Goal: Task Accomplishment & Management: Use online tool/utility

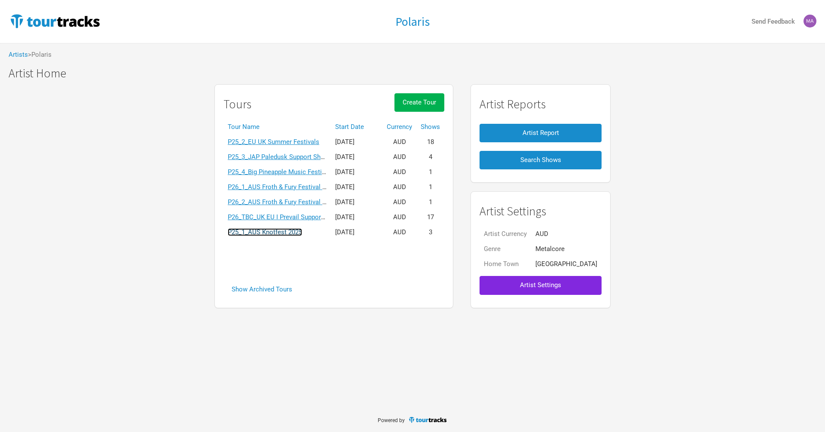
click at [289, 233] on link "P25_1_AUS Knotfest 2025" at bounding box center [265, 232] width 74 height 8
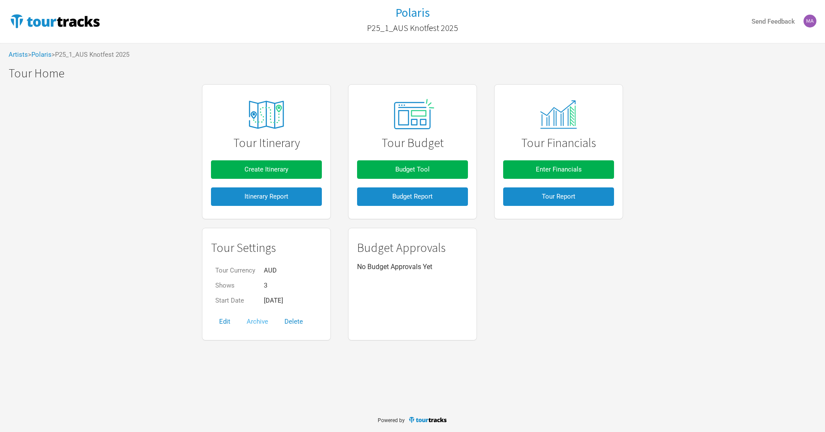
click at [259, 322] on button "Archive" at bounding box center [257, 321] width 38 height 18
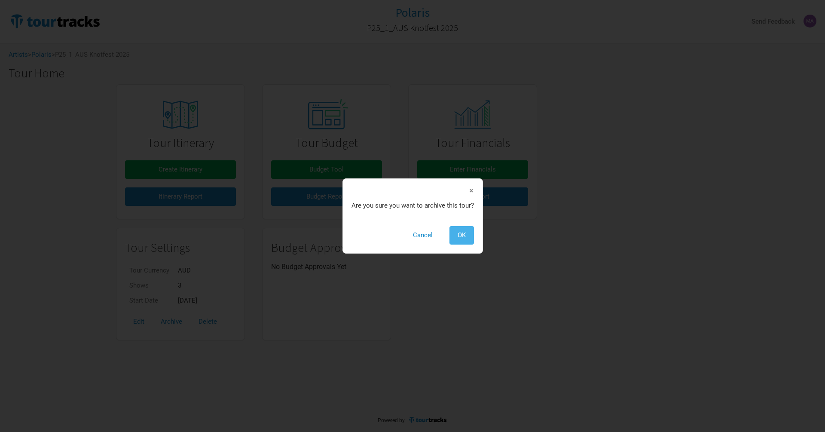
click at [461, 238] on span "OK" at bounding box center [462, 235] width 8 height 8
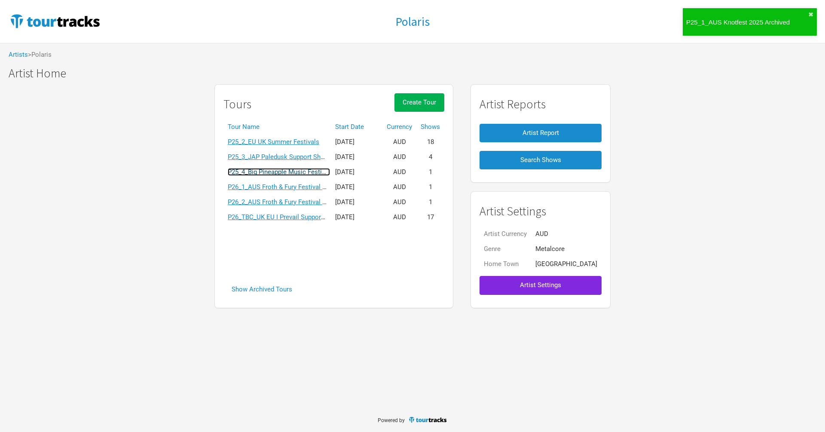
click at [284, 173] on link "P25_4_Big Pineapple Music Festival" at bounding box center [279, 172] width 102 height 8
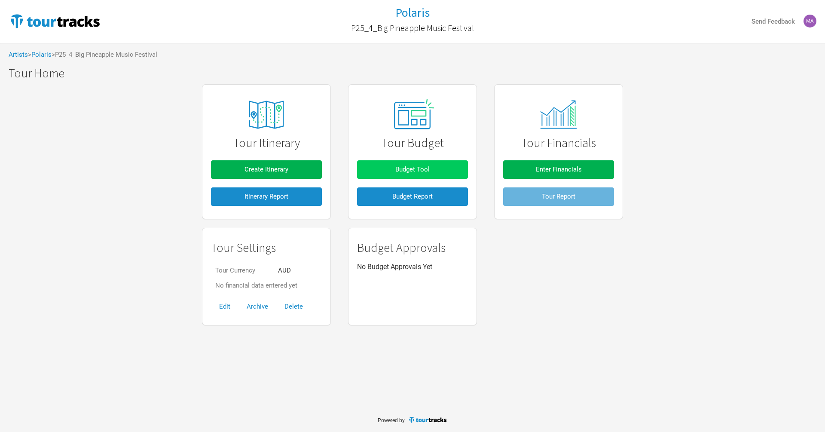
click at [387, 167] on button "Budget Tool" at bounding box center [412, 169] width 111 height 18
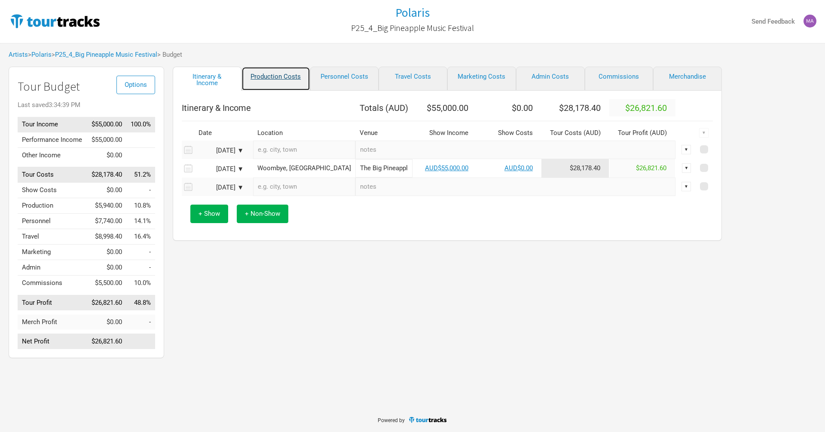
click at [289, 76] on link "Production Costs" at bounding box center [275, 79] width 69 height 24
select select "Shows"
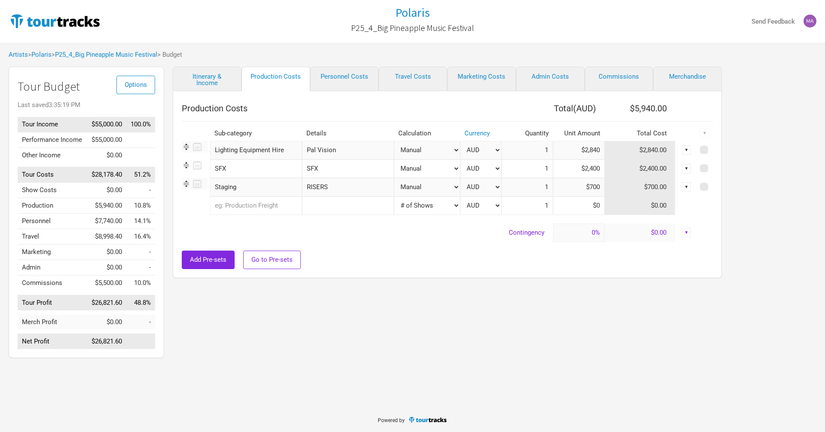
click at [593, 184] on input "$700" at bounding box center [579, 187] width 52 height 18
type input "$70"
type input "$1,652"
click at [471, 272] on div "Production Costs Total ( AUD ) $6,892.00 Sub-category Details Calculation Curre…" at bounding box center [447, 184] width 549 height 187
click at [631, 82] on link "Commissions" at bounding box center [619, 79] width 69 height 24
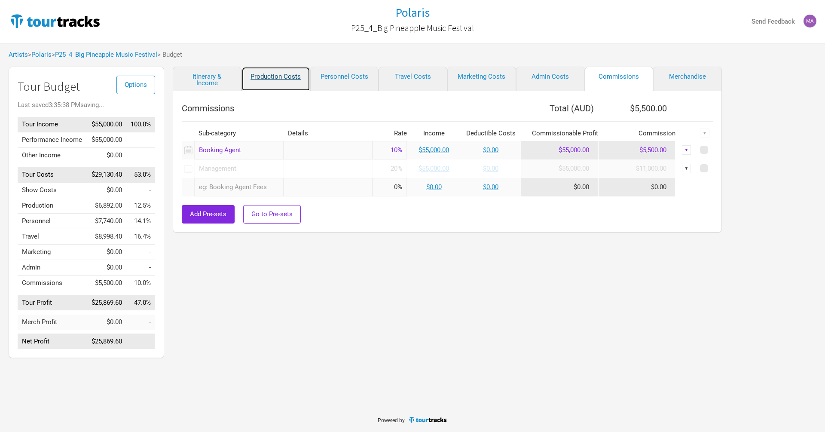
click at [268, 82] on link "Production Costs" at bounding box center [275, 79] width 69 height 24
select select "Shows"
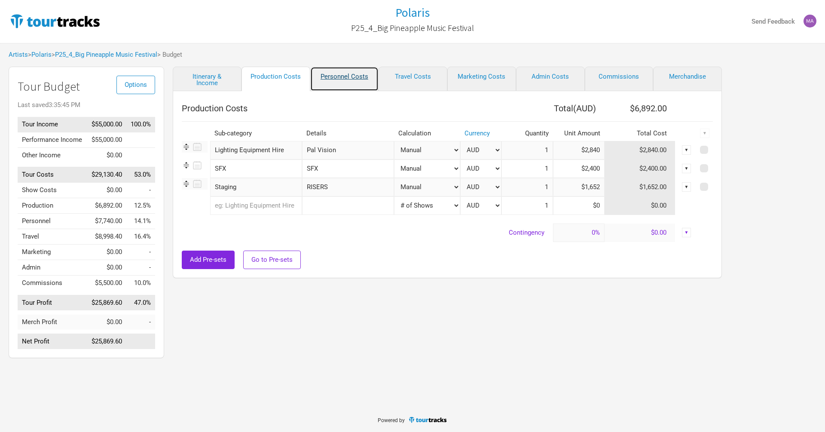
click at [363, 77] on link "Personnel Costs" at bounding box center [344, 79] width 69 height 24
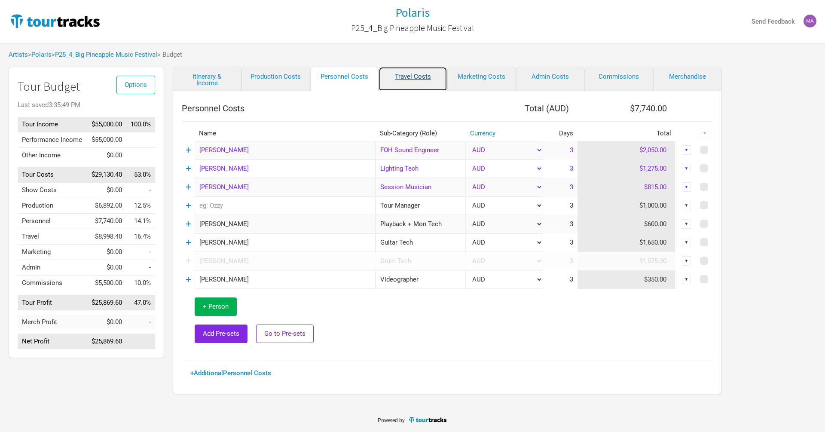
click at [394, 77] on link "Travel Costs" at bounding box center [413, 79] width 69 height 24
select select "Travel Estimates All"
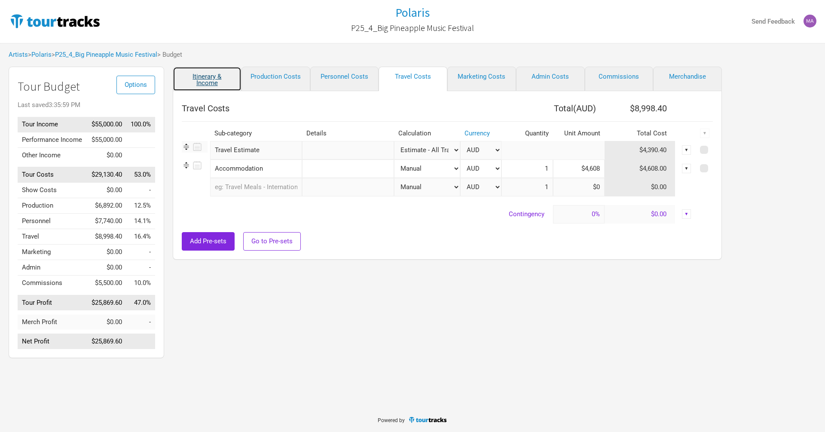
click at [215, 78] on link "Itinerary & Income" at bounding box center [207, 79] width 69 height 24
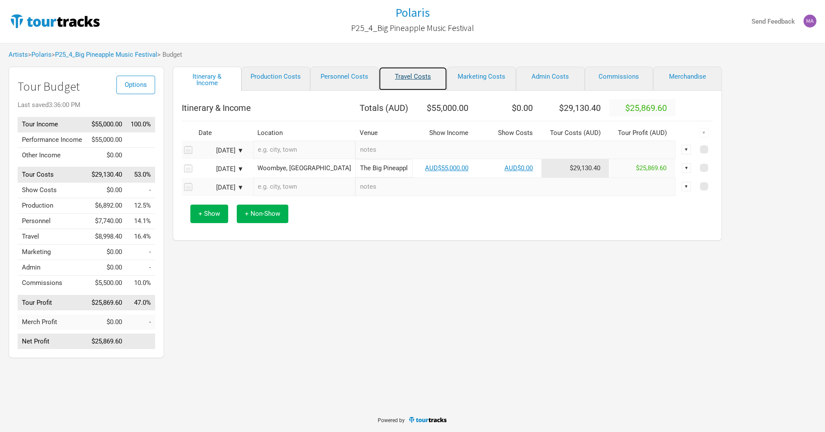
click at [421, 78] on link "Travel Costs" at bounding box center [413, 79] width 69 height 24
select select "Travel Estimates All"
